Goal: Task Accomplishment & Management: Manage account settings

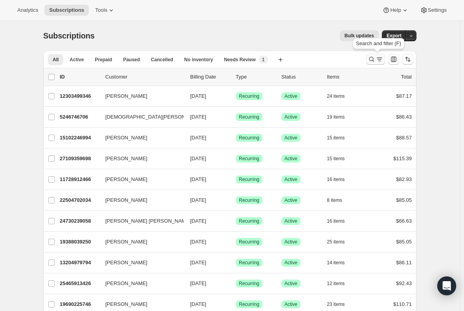
click at [374, 59] on icon "Search and filter results" at bounding box center [372, 59] width 8 height 8
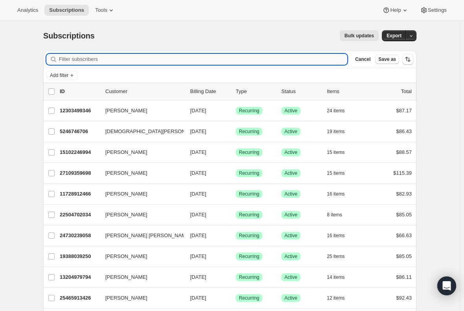
click at [92, 61] on input "Filter subscribers" at bounding box center [203, 59] width 288 height 11
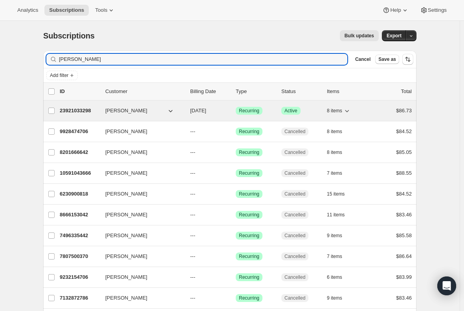
type input "[PERSON_NAME]"
click at [80, 105] on div "23921033298 [PERSON_NAME] [DATE] Success Recurring Success Active 8 items $86.73" at bounding box center [236, 110] width 352 height 11
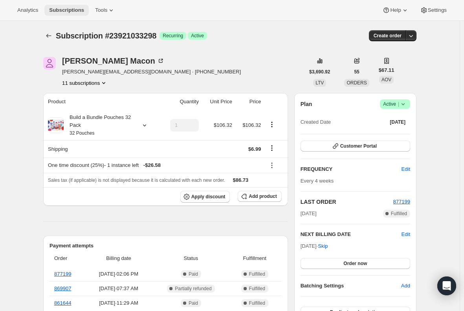
click at [63, 9] on span "Subscriptions" at bounding box center [66, 10] width 35 height 6
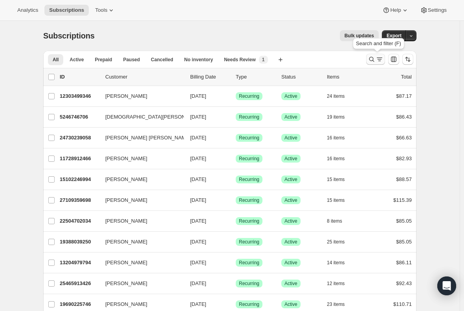
click at [374, 60] on icon "Search and filter results" at bounding box center [372, 59] width 8 height 8
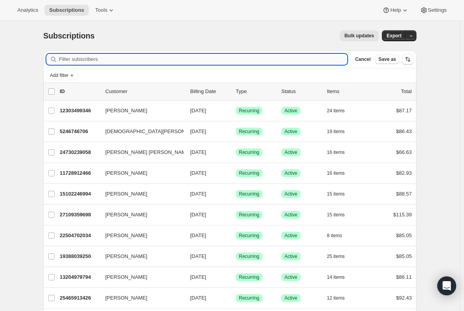
click at [158, 59] on input "Filter subscribers" at bounding box center [203, 59] width 288 height 11
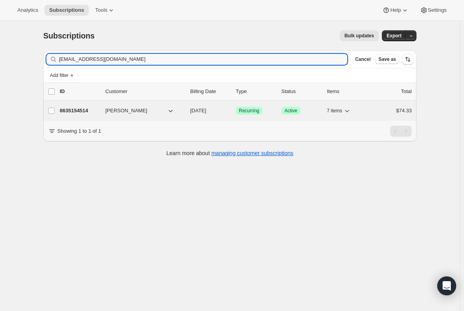
type input "[EMAIL_ADDRESS][DOMAIN_NAME]"
click at [84, 114] on p "8635154514" at bounding box center [79, 111] width 39 height 8
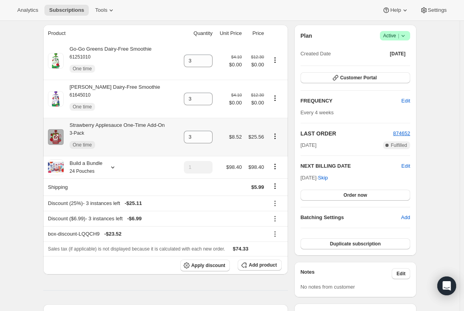
scroll to position [79, 0]
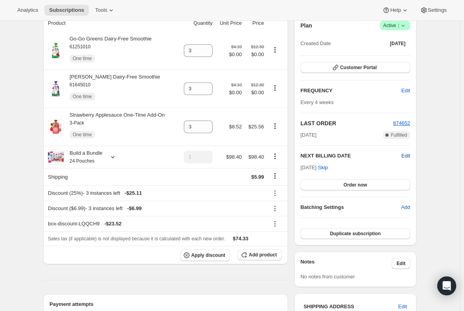
click at [407, 156] on span "Edit" at bounding box center [406, 156] width 9 height 8
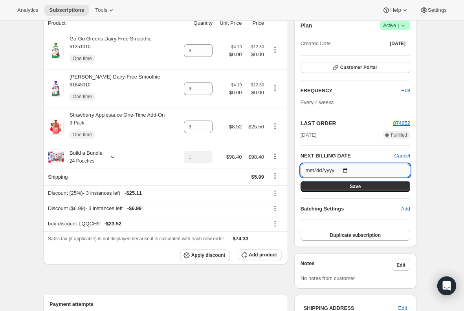
click at [349, 172] on input "[DATE]" at bounding box center [356, 170] width 110 height 13
type input "[DATE]"
click at [356, 184] on span "Save" at bounding box center [355, 186] width 11 height 6
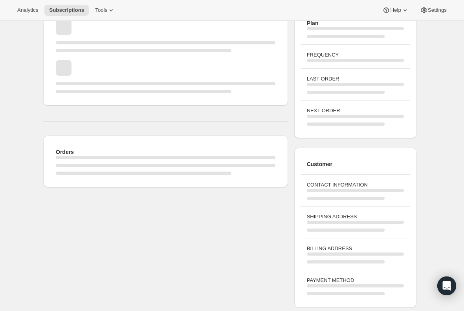
scroll to position [44, 0]
